Goal: Transaction & Acquisition: Purchase product/service

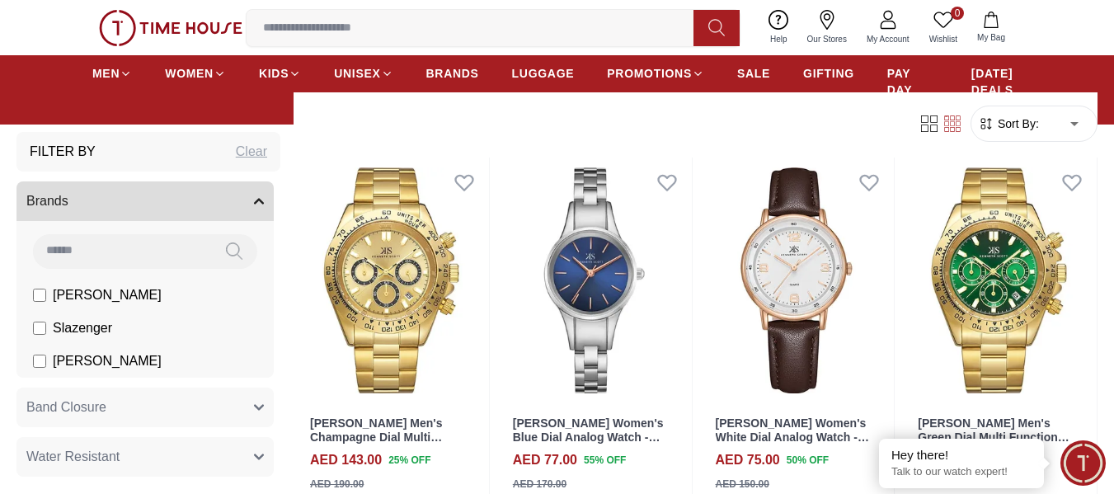
scroll to position [2017, 0]
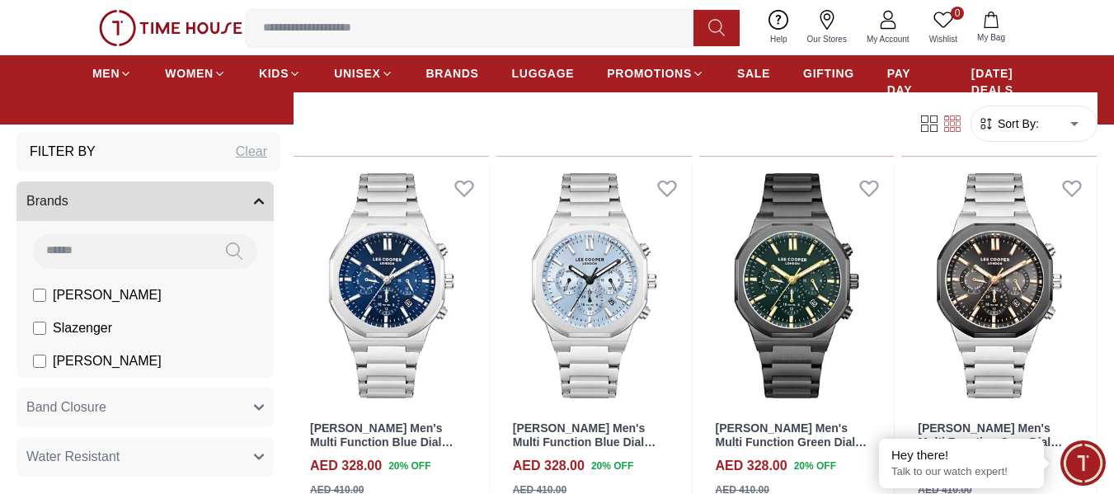
scroll to position [3908, 0]
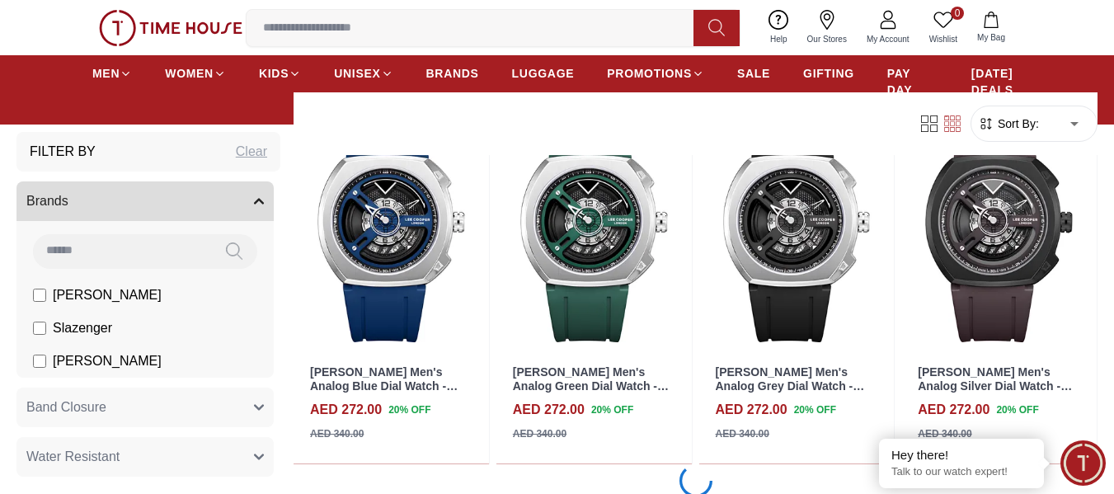
scroll to position [5769, 0]
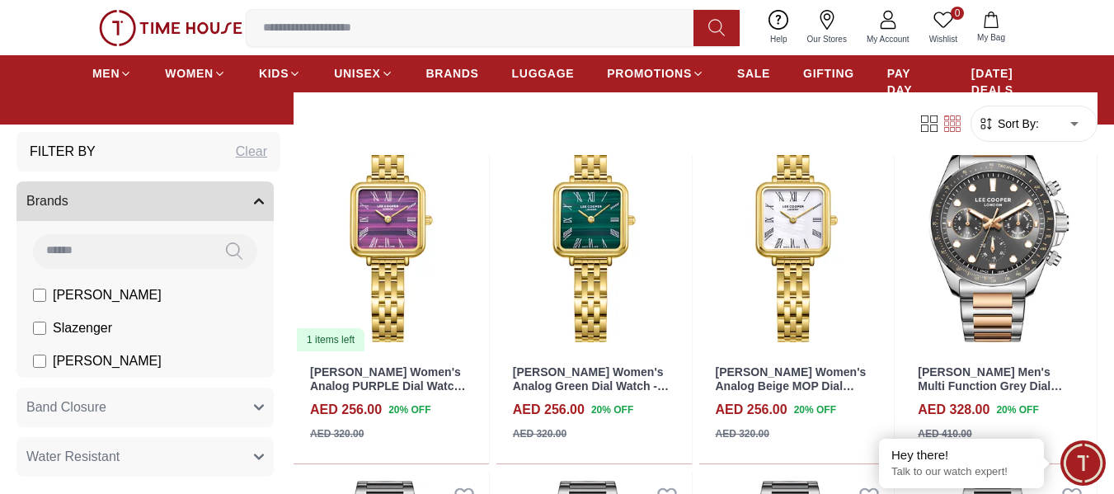
scroll to position [7112, 0]
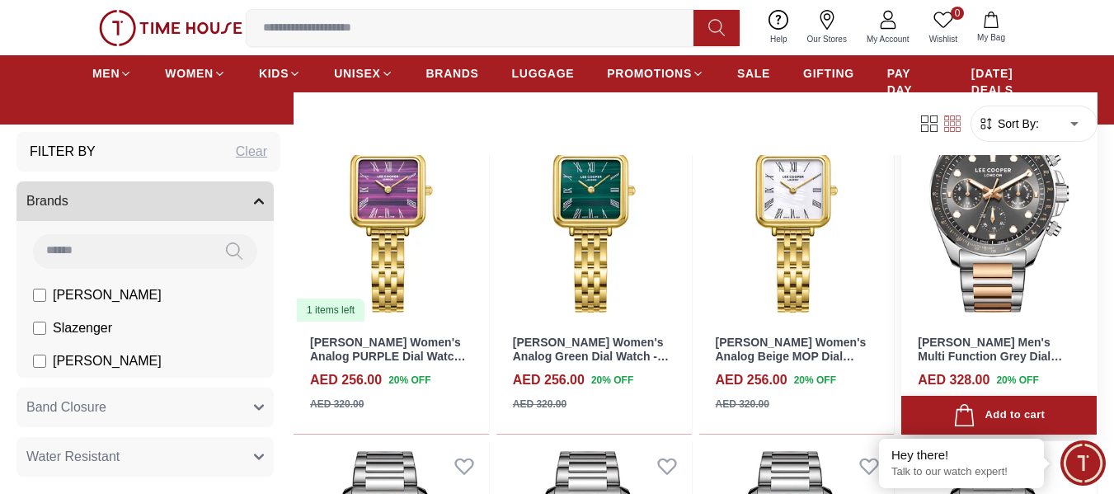
click at [998, 415] on div "Add to cart" at bounding box center [998, 415] width 91 height 22
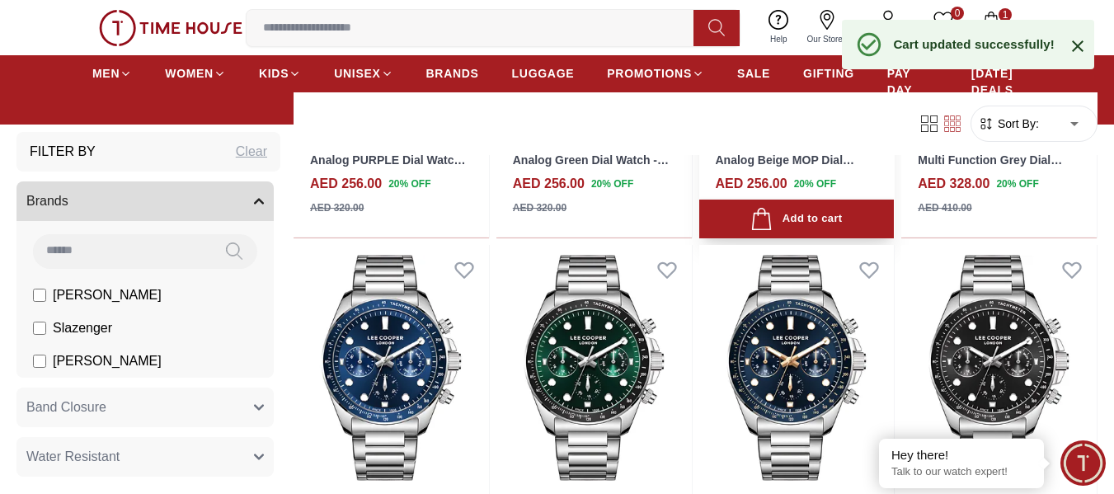
scroll to position [7433, 0]
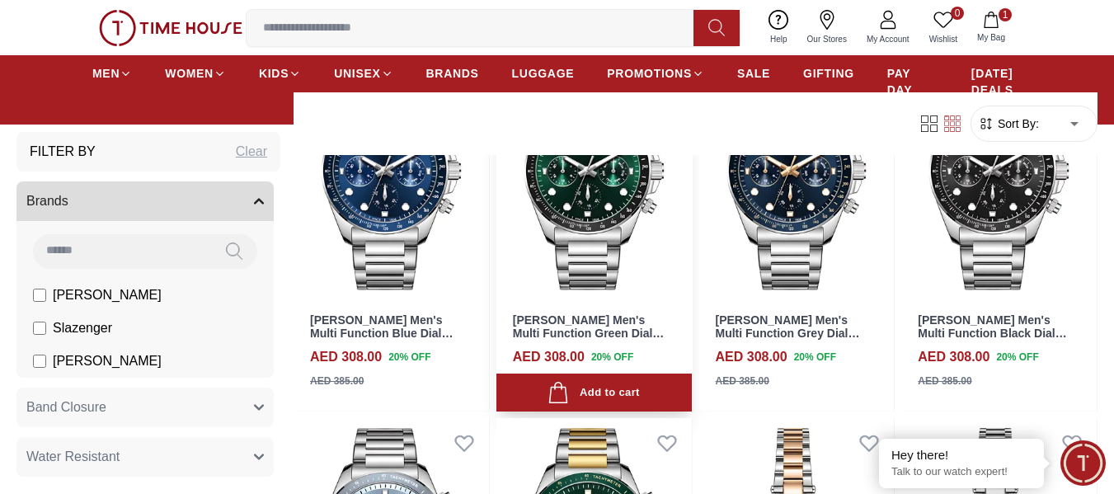
scroll to position [7499, 0]
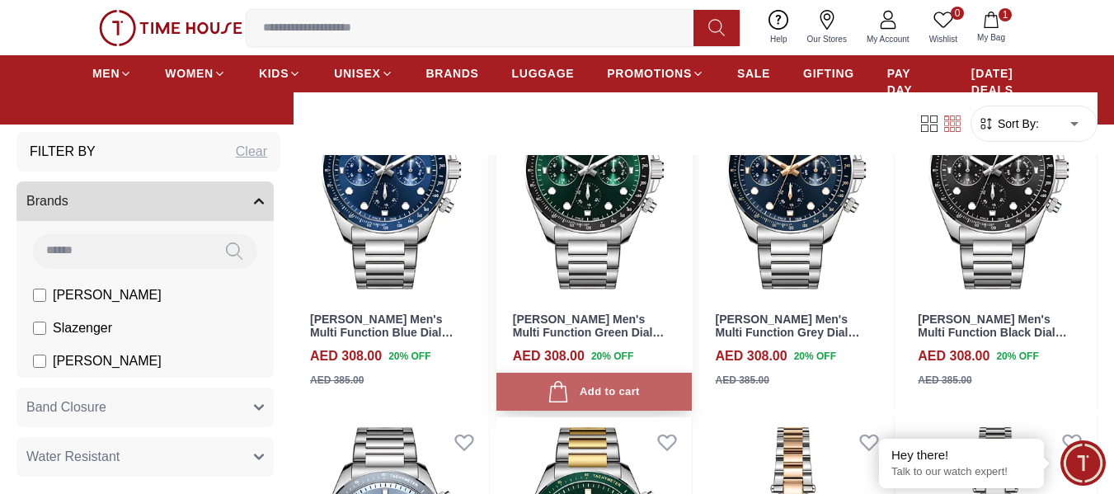
click at [602, 398] on div "Add to cart" at bounding box center [592, 392] width 91 height 22
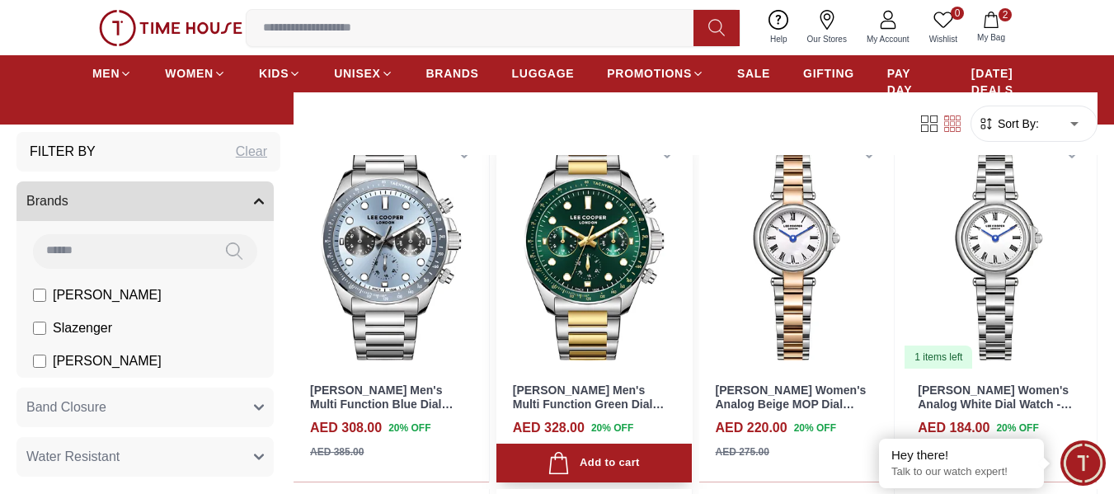
scroll to position [7793, 0]
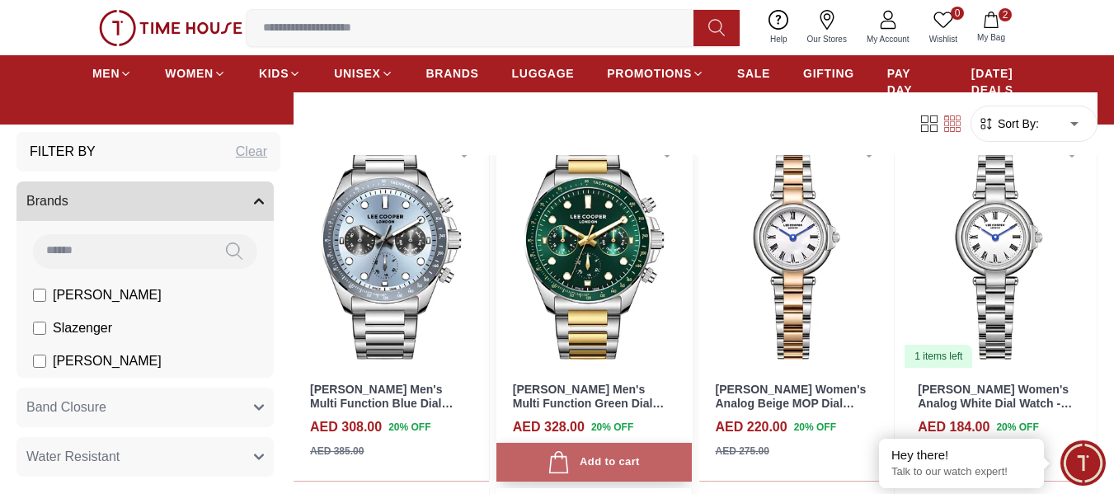
click at [617, 458] on div "Add to cart" at bounding box center [592, 462] width 91 height 22
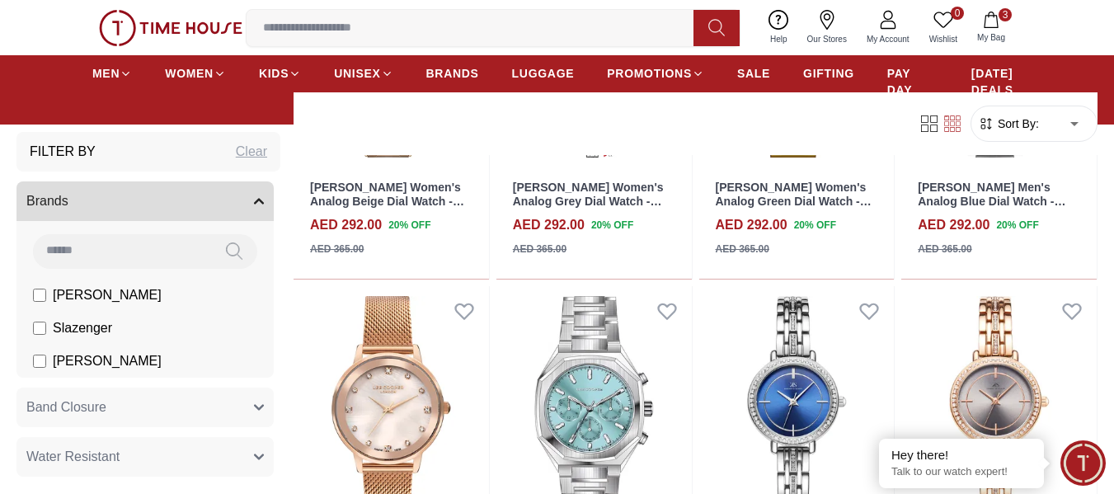
scroll to position [9252, 0]
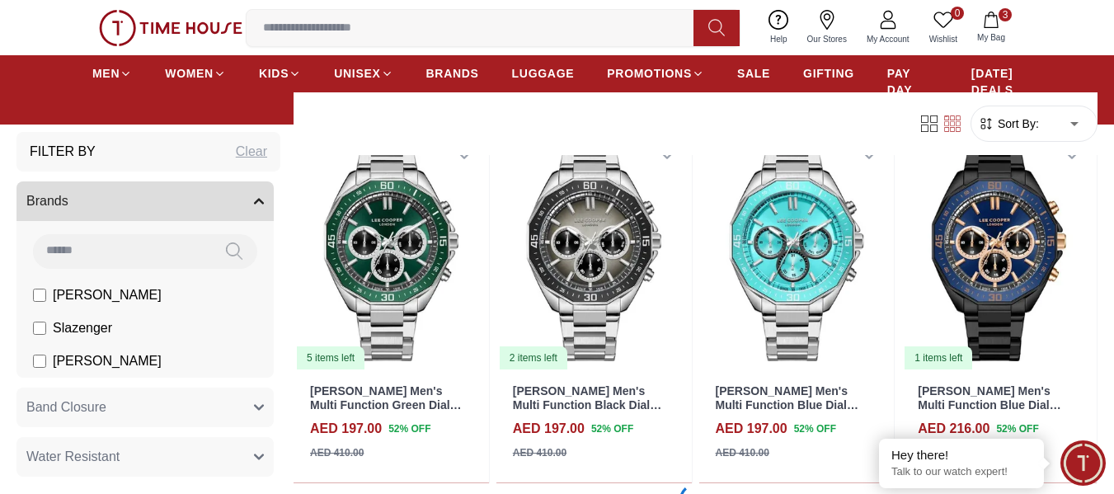
scroll to position [11091, 0]
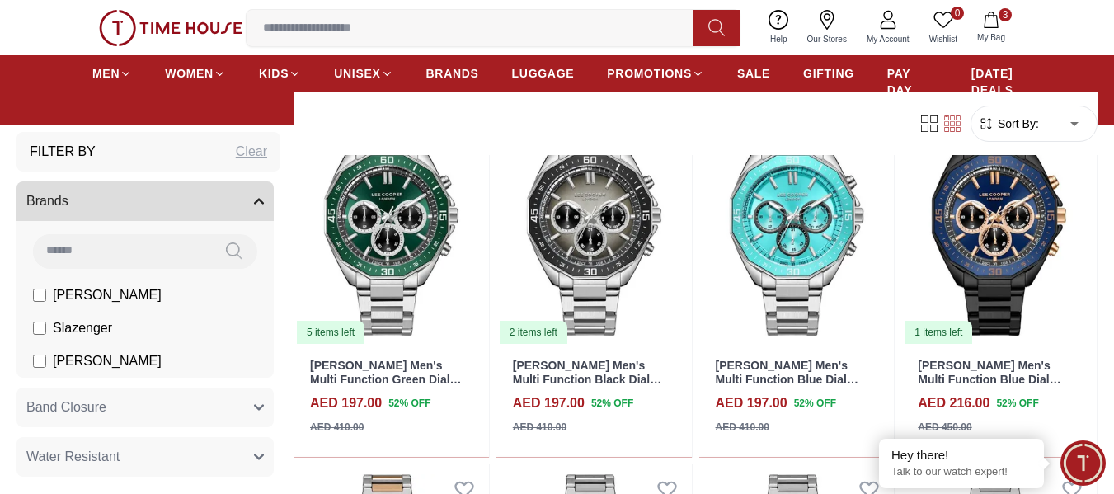
scroll to position [11095, 0]
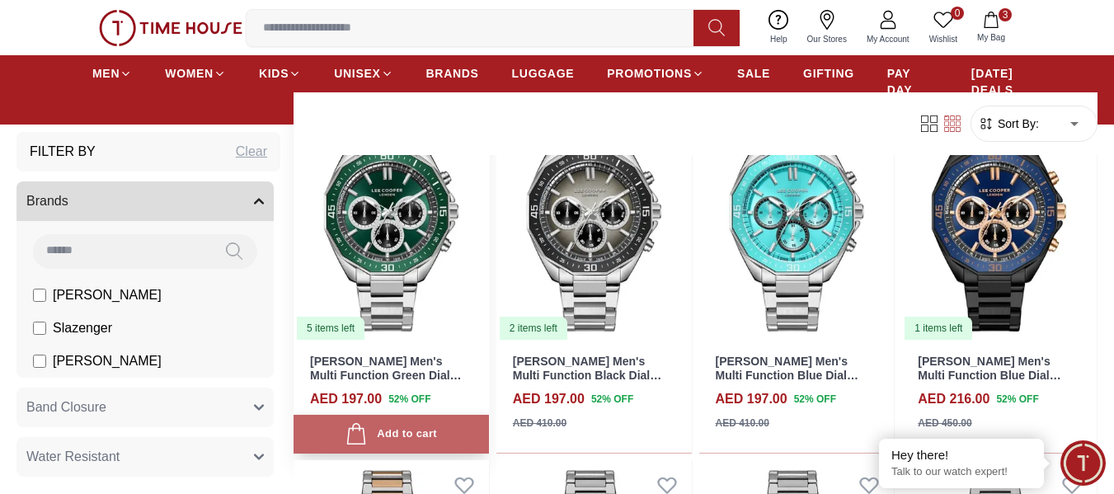
click at [389, 434] on div "Add to cart" at bounding box center [390, 434] width 91 height 22
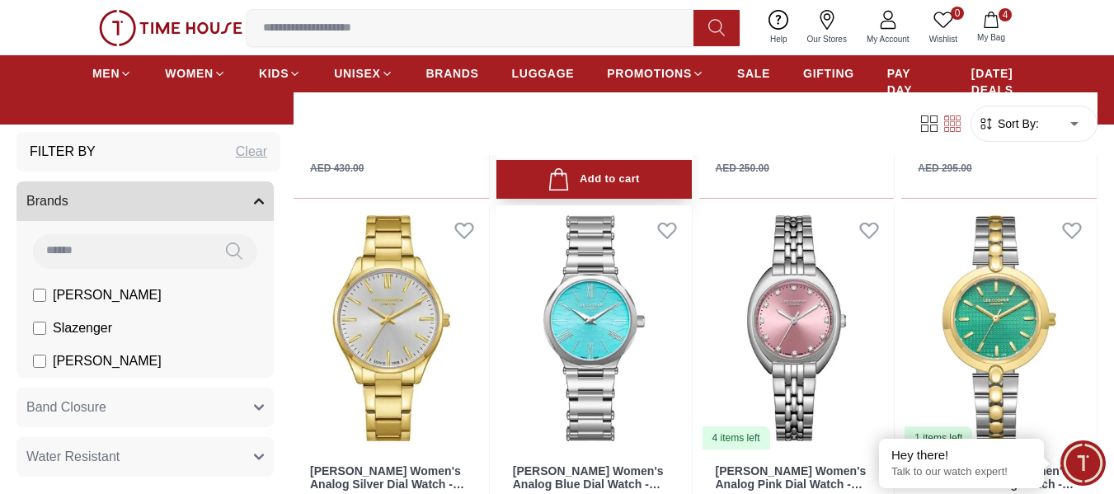
scroll to position [12806, 0]
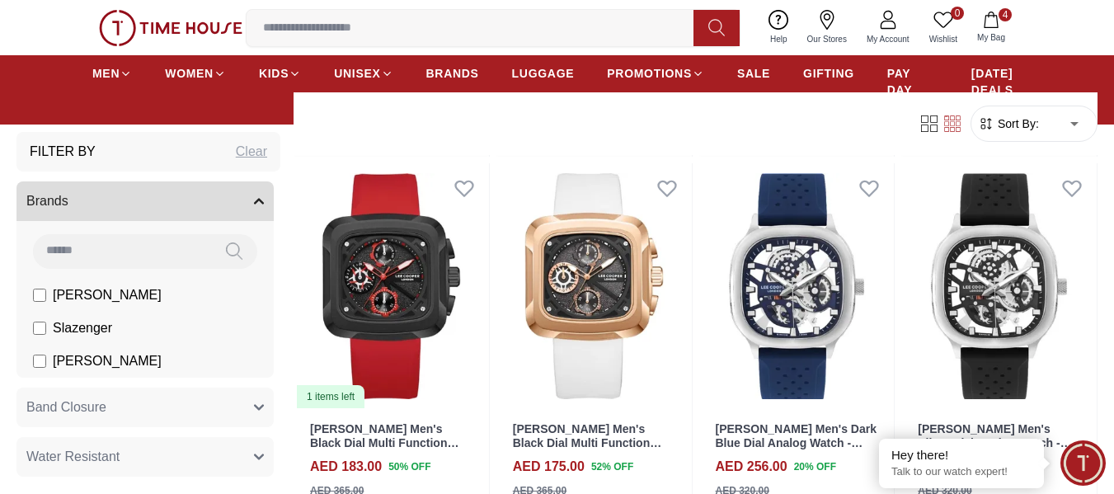
scroll to position [14751, 0]
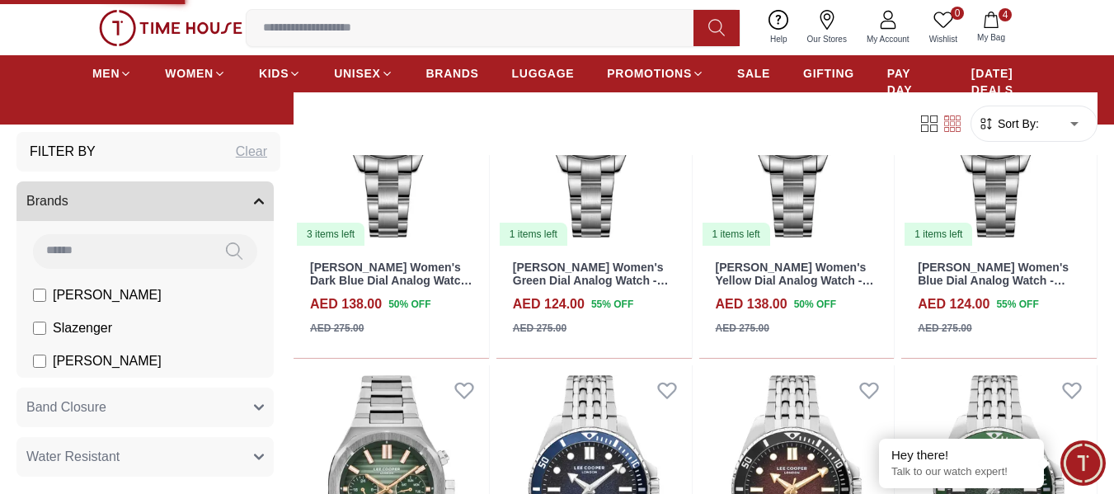
scroll to position [15378, 0]
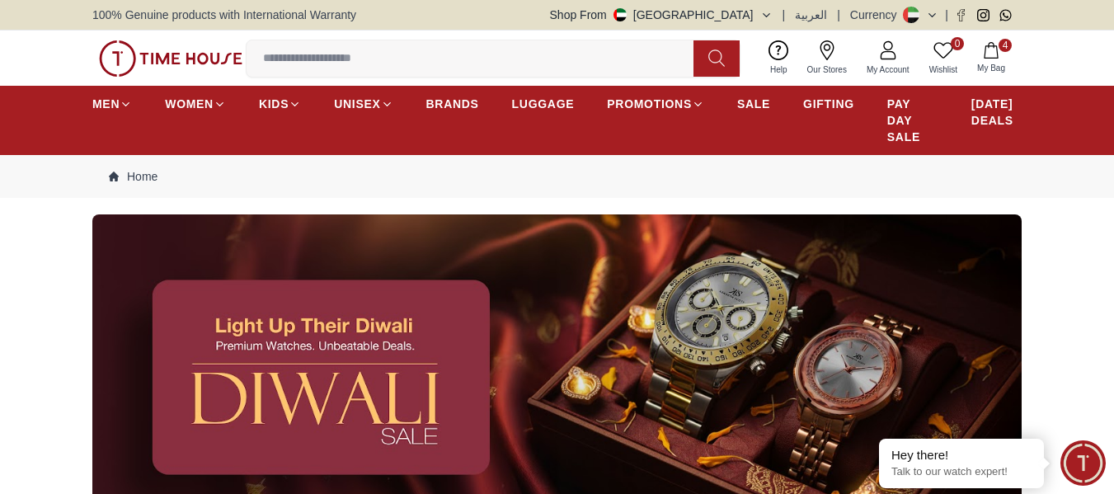
scroll to position [17182, 0]
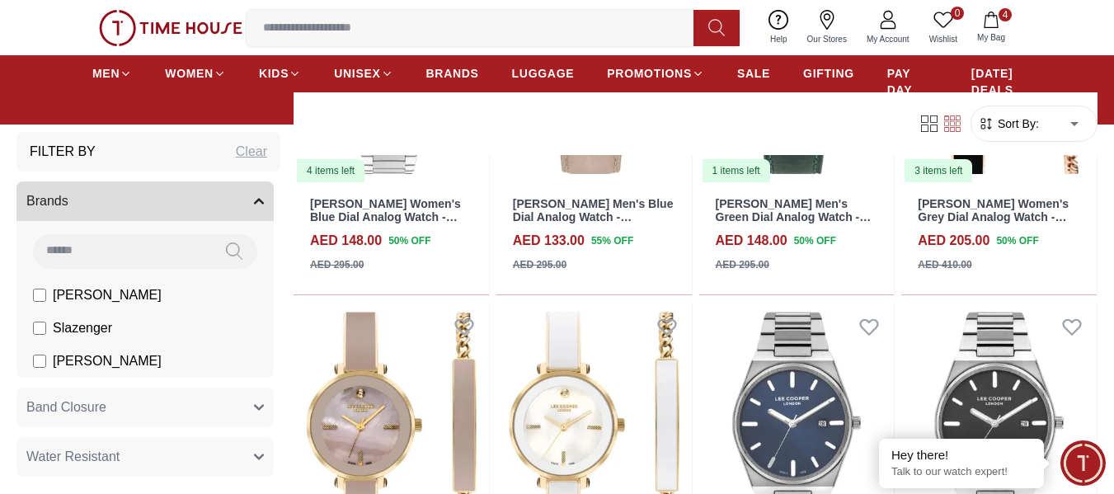
scroll to position [16351, 0]
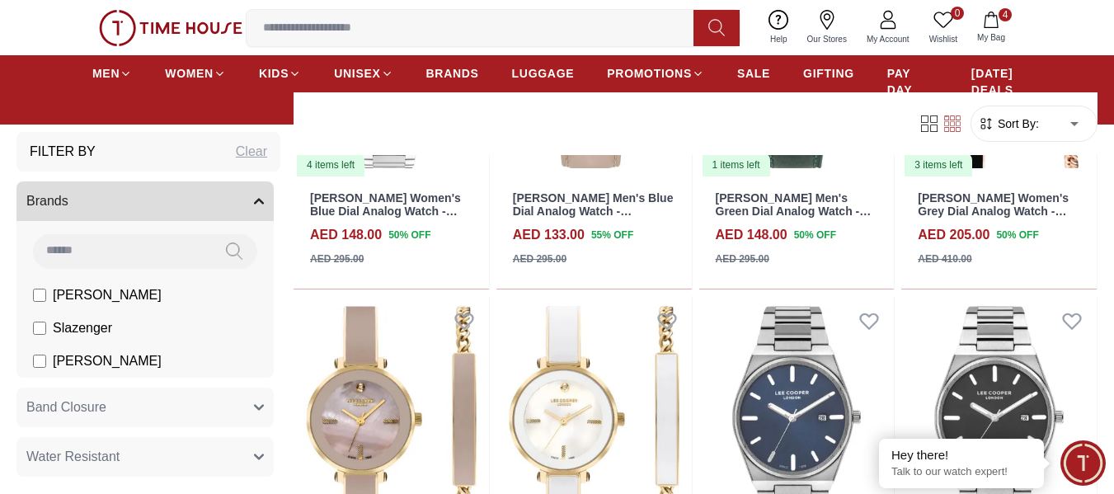
scroll to position [16880, 0]
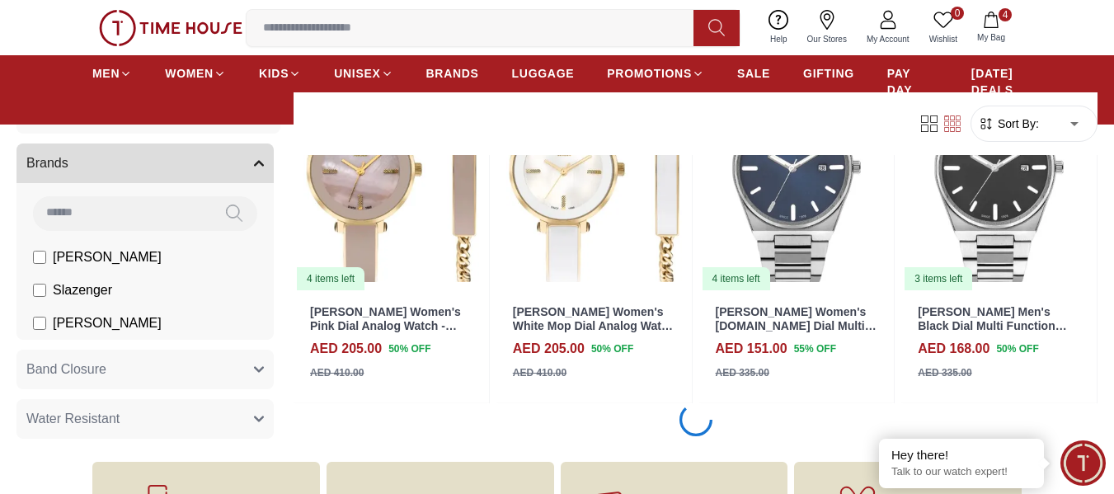
scroll to position [16732, 0]
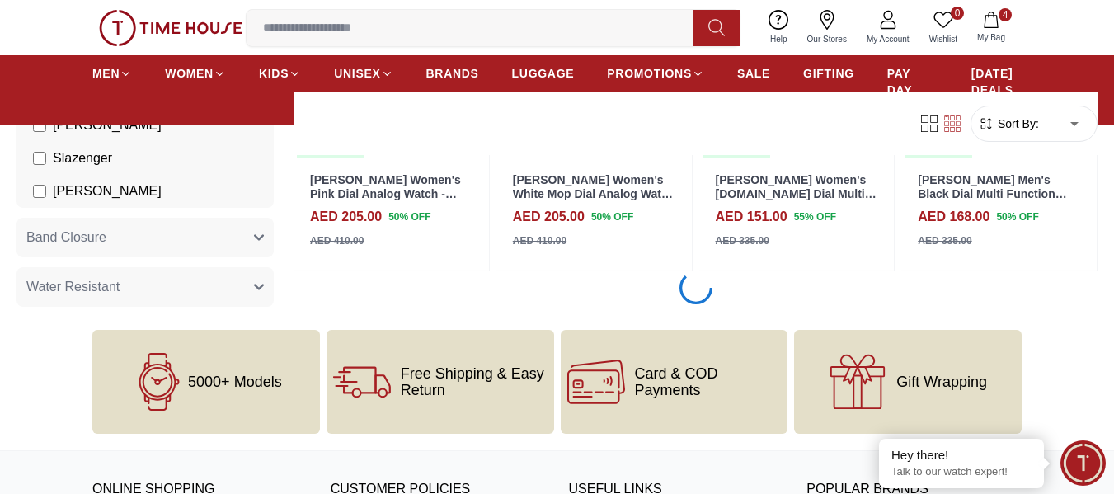
scroll to position [16740, 0]
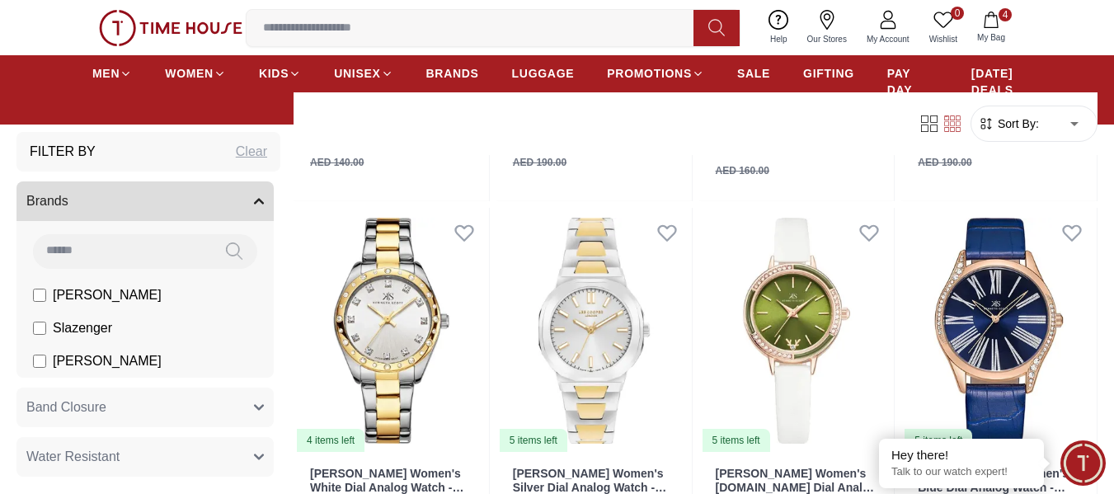
scroll to position [20186, 0]
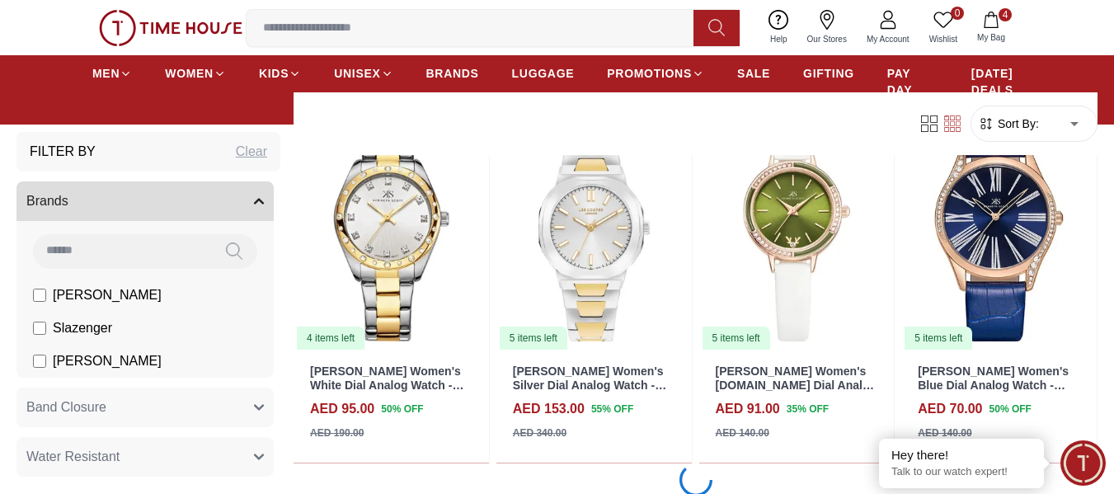
scroll to position [20510, 0]
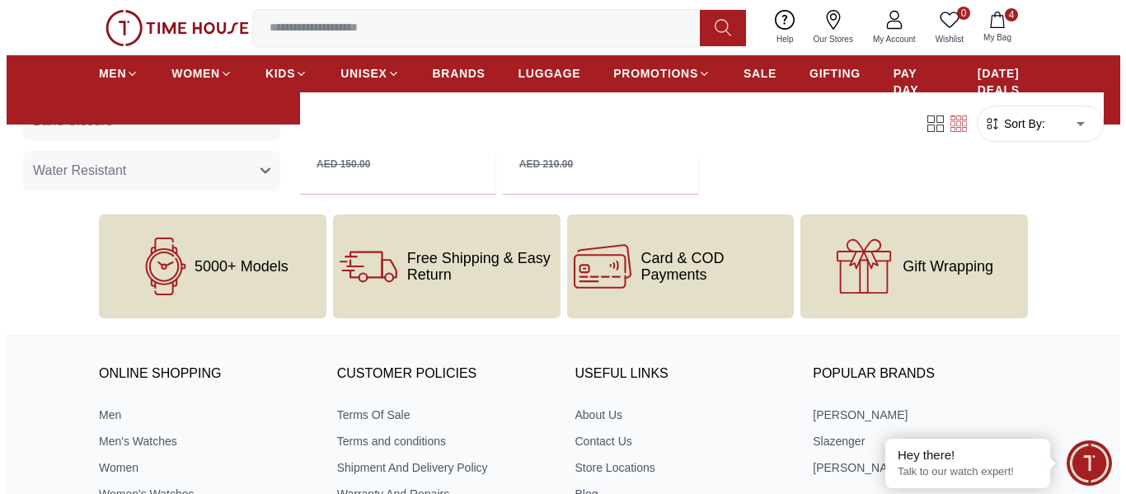
scroll to position [22647, 0]
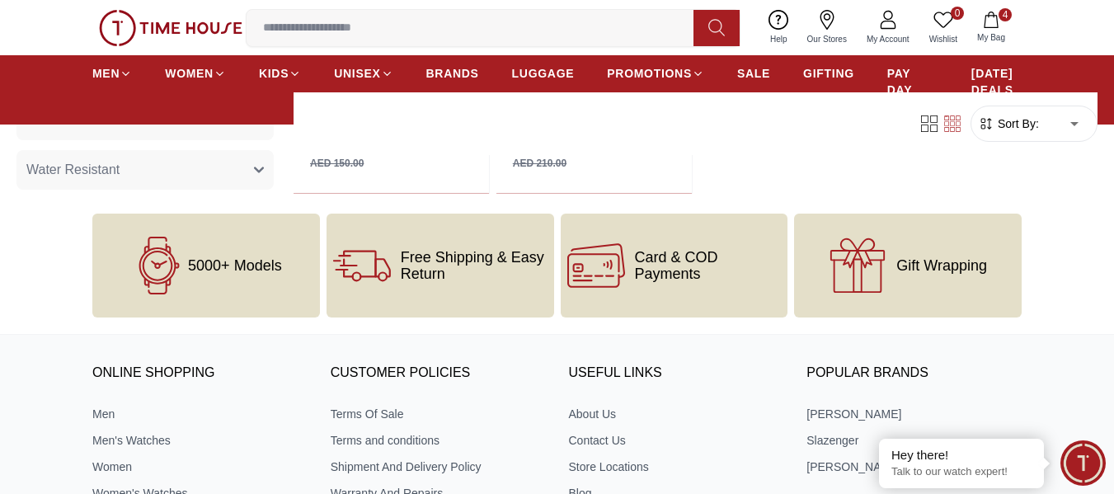
click at [1000, 31] on span "My Bag" at bounding box center [990, 37] width 41 height 12
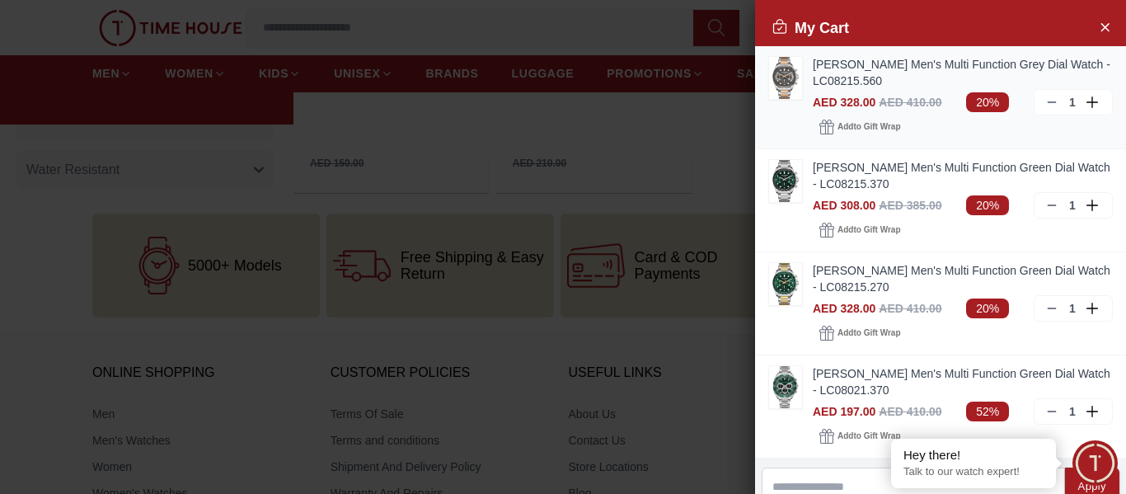
click at [898, 66] on link "[PERSON_NAME] Men's Multi Function Grey Dial Watch - LC08215.560" at bounding box center [963, 72] width 300 height 33
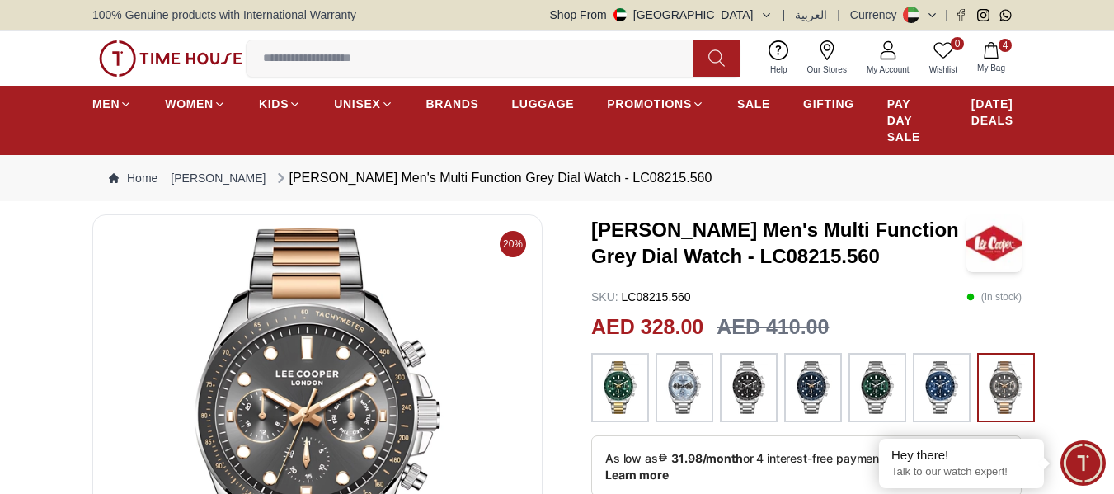
click at [997, 52] on icon "button" at bounding box center [990, 50] width 16 height 16
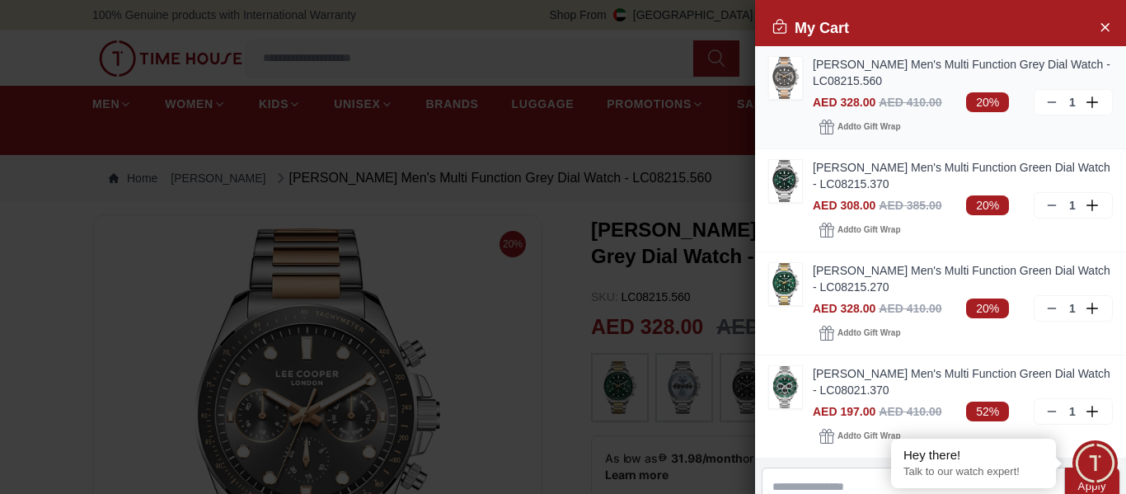
click at [1045, 97] on icon at bounding box center [1051, 102] width 13 height 13
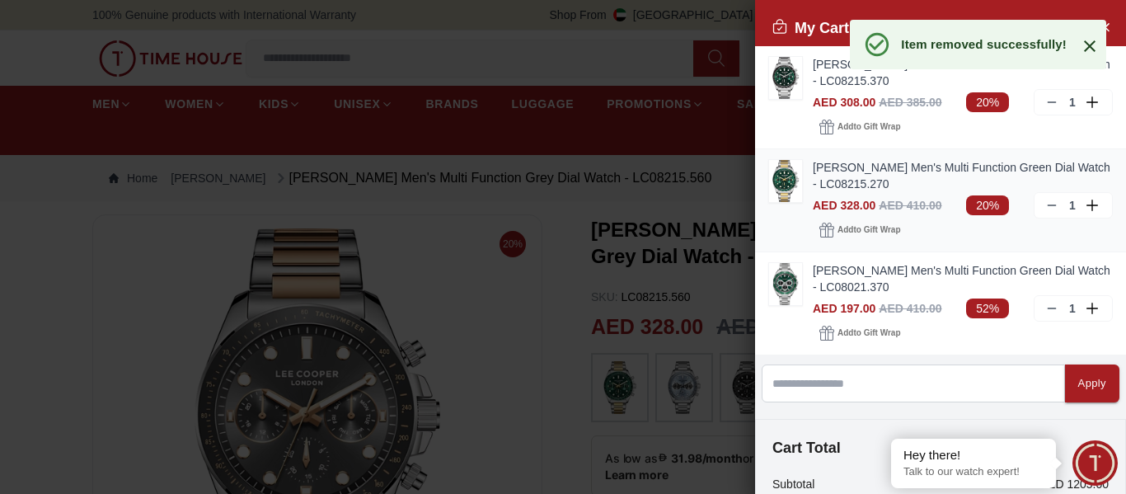
drag, startPoint x: 1041, startPoint y: 97, endPoint x: 975, endPoint y: 168, distance: 96.8
click at [975, 168] on div "[PERSON_NAME] Men's Multi Function Green Dial Watch - LC08215.370 AED 308.00 AE…" at bounding box center [940, 200] width 371 height 308
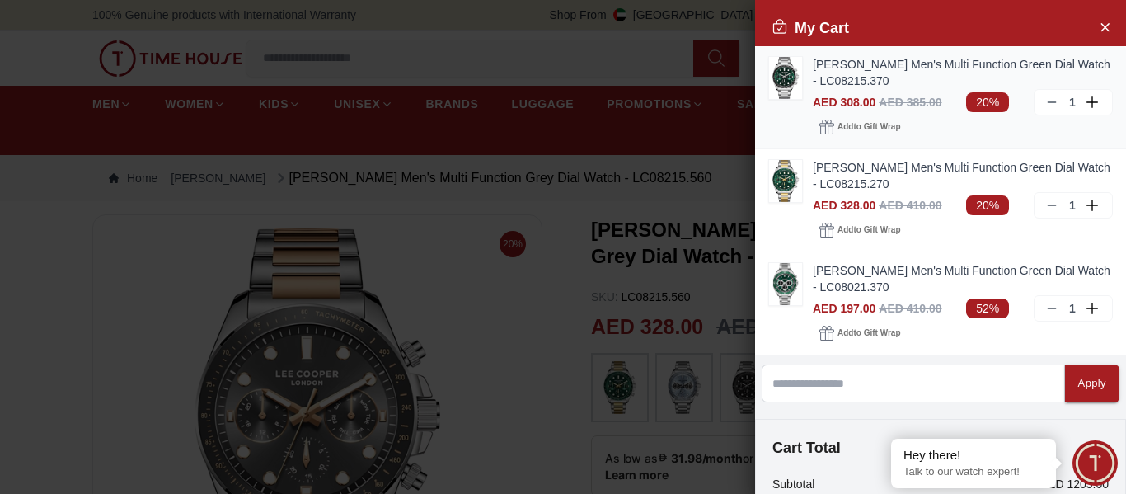
click at [887, 85] on link "[PERSON_NAME] Men's Multi Function Green Dial Watch - LC08215.370" at bounding box center [963, 72] width 300 height 33
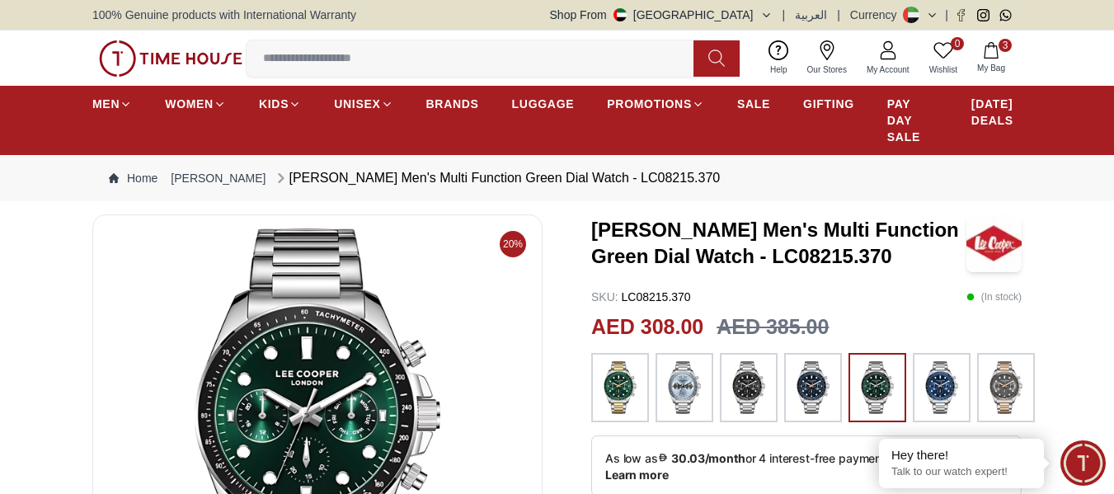
click at [1003, 44] on span "3" at bounding box center [1004, 45] width 13 height 13
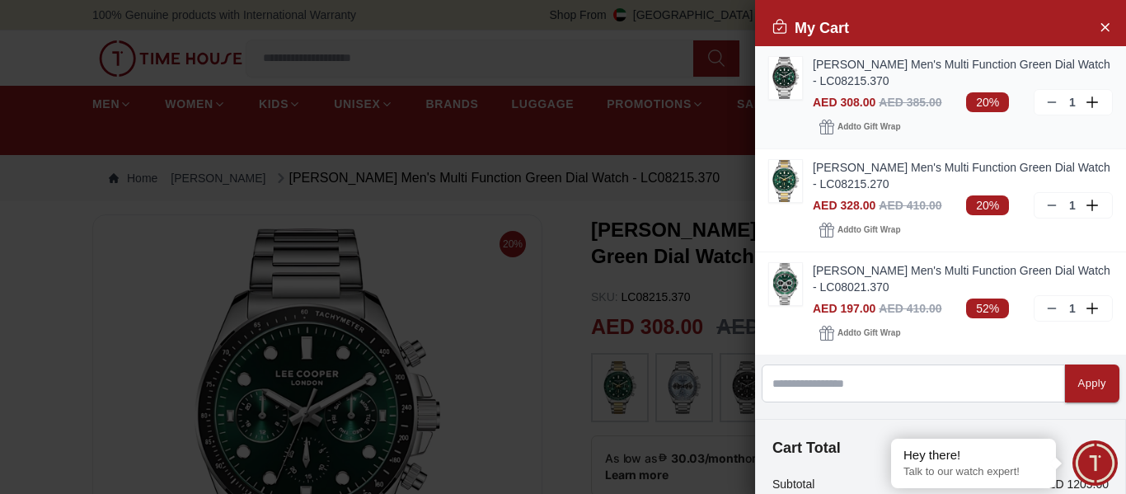
click at [1034, 92] on div "1" at bounding box center [1073, 102] width 79 height 26
click at [886, 169] on link "[PERSON_NAME] Men's Multi Function Green Dial Watch - LC08215.270" at bounding box center [963, 175] width 300 height 33
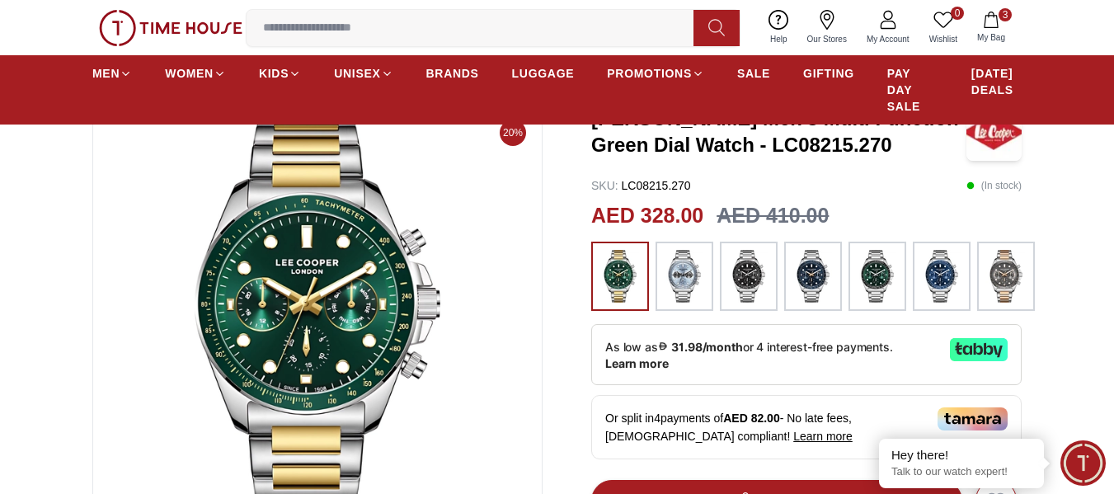
scroll to position [112, 0]
